Goal: Task Accomplishment & Management: Manage account settings

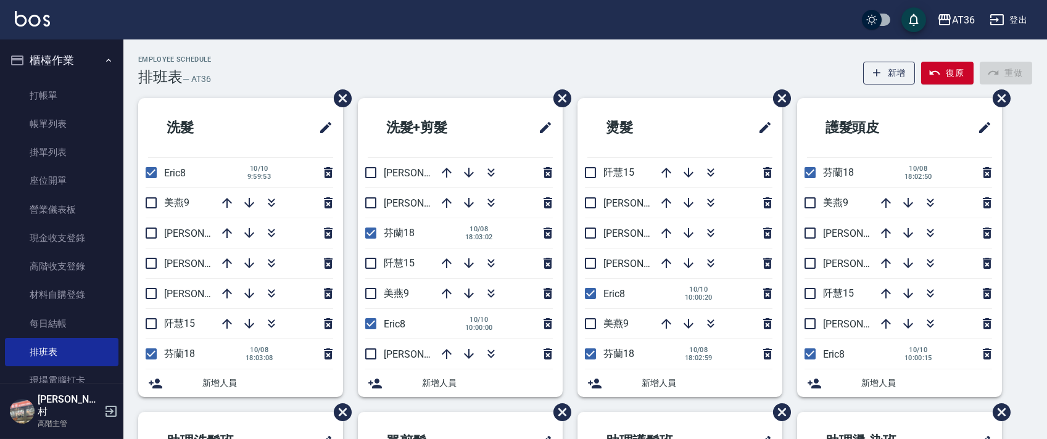
scroll to position [247, 0]
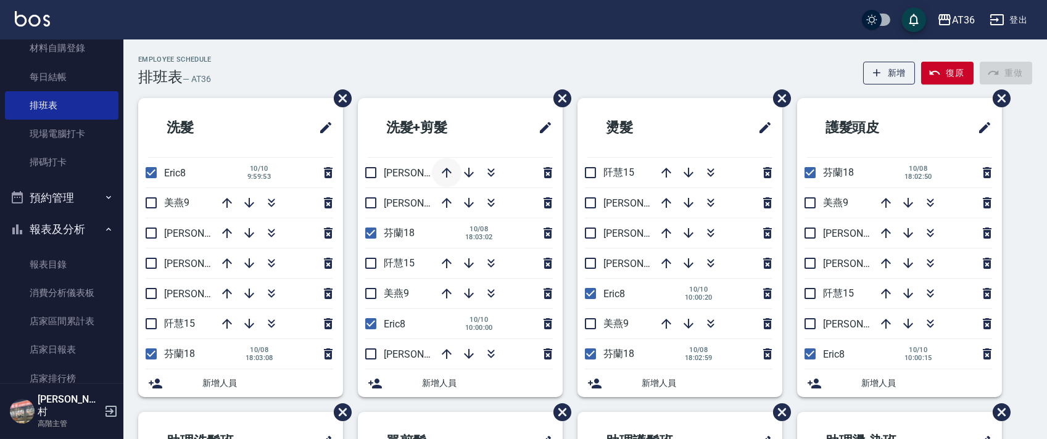
click at [442, 172] on icon "button" at bounding box center [446, 172] width 15 height 15
click at [446, 175] on icon "button" at bounding box center [447, 173] width 10 height 10
click at [150, 178] on input "checkbox" at bounding box center [151, 173] width 26 height 26
checkbox input "false"
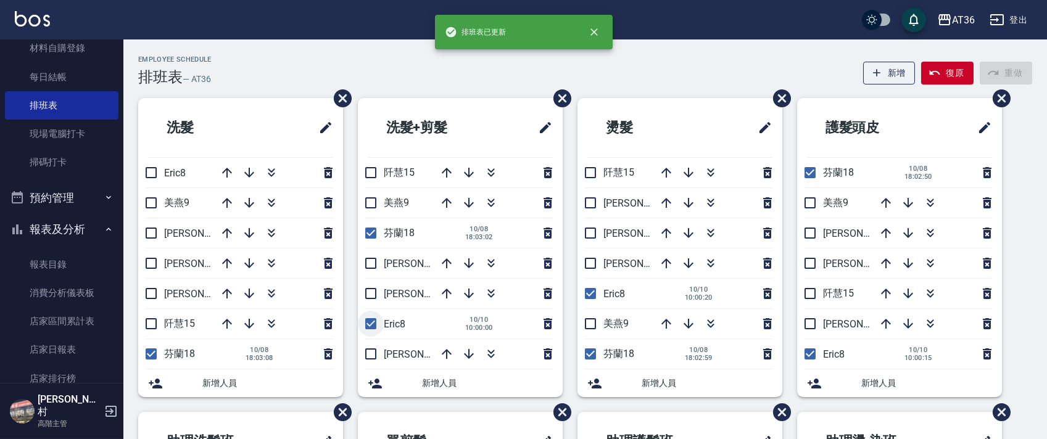
click at [372, 323] on input "checkbox" at bounding box center [371, 324] width 26 height 26
checkbox input "false"
drag, startPoint x: 586, startPoint y: 302, endPoint x: 824, endPoint y: 199, distance: 259.5
click at [586, 302] on input "checkbox" at bounding box center [590, 294] width 26 height 26
checkbox input "false"
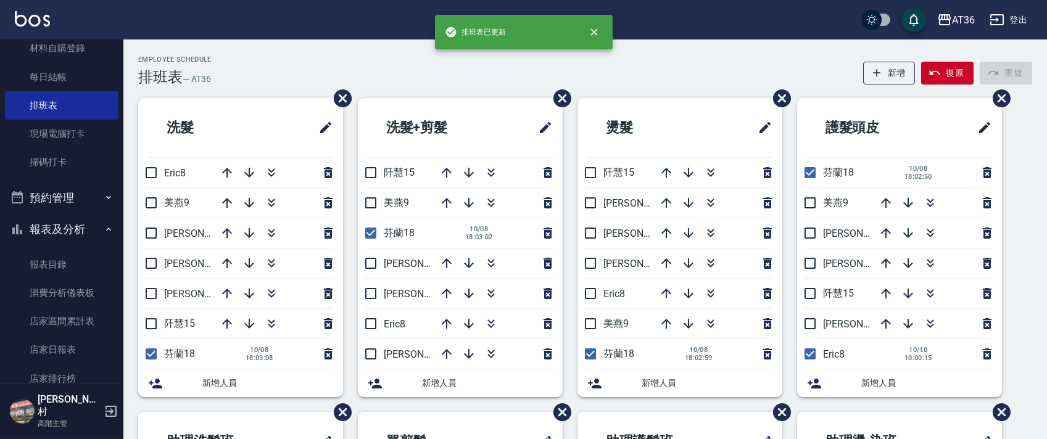
drag, startPoint x: 801, startPoint y: 355, endPoint x: 818, endPoint y: 353, distance: 17.4
click at [801, 355] on input "checkbox" at bounding box center [810, 354] width 26 height 26
checkbox input "false"
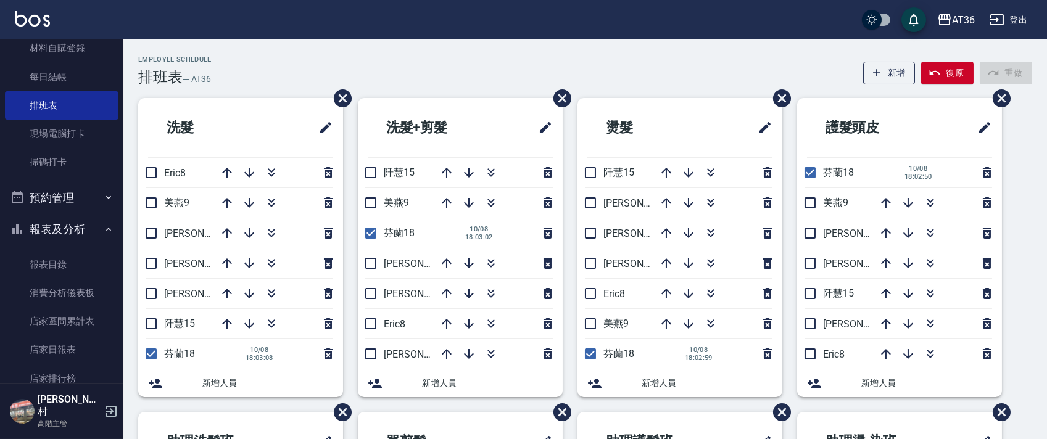
scroll to position [292, 0]
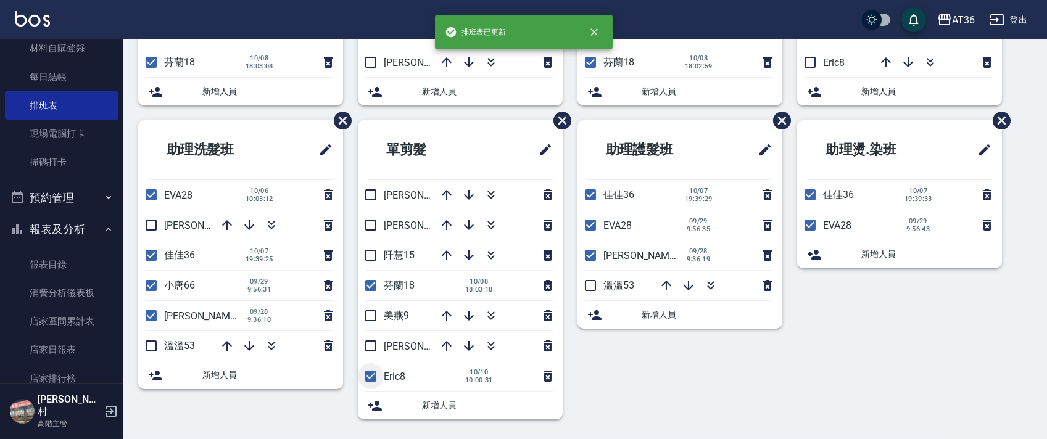
click at [371, 379] on input "checkbox" at bounding box center [371, 376] width 26 height 26
checkbox input "false"
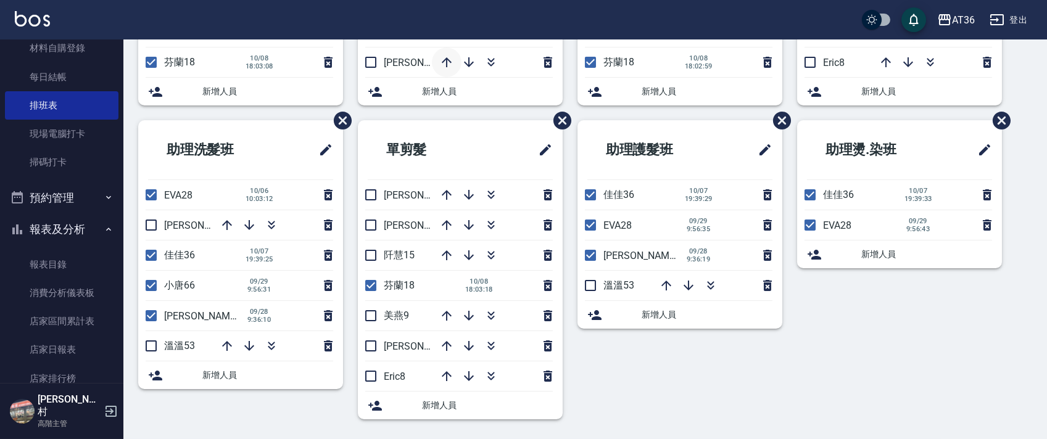
click at [447, 318] on div "洗髮 Eric8 美燕9 [PERSON_NAME]16 [PERSON_NAME]11 伶伶6 [PERSON_NAME]15 芬蘭18 [DATE] 18…" at bounding box center [577, 120] width 909 height 628
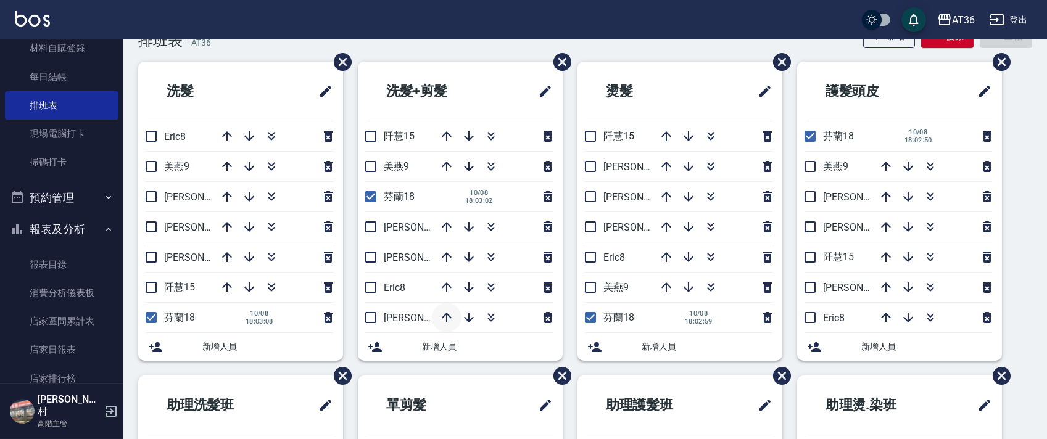
click at [447, 295] on icon "button" at bounding box center [446, 287] width 15 height 15
